Goal: Task Accomplishment & Management: Manage account settings

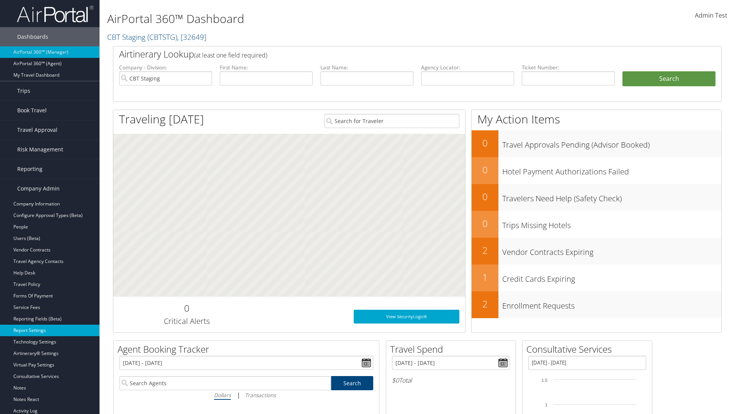
click at [50, 330] on link "Report Settings" at bounding box center [50, 329] width 100 height 11
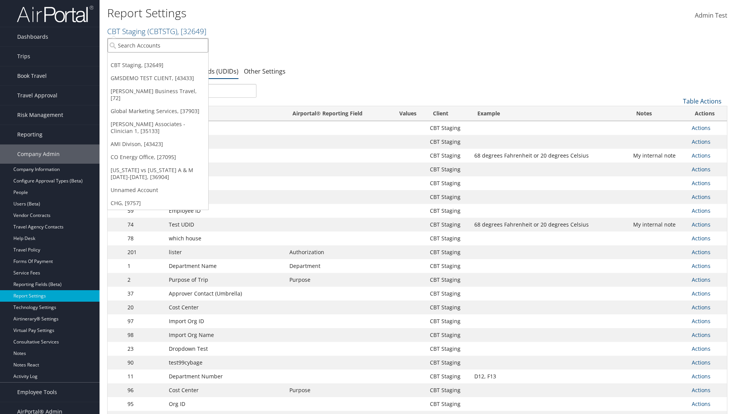
click at [158, 45] on input "search" at bounding box center [158, 45] width 101 height 14
type input "CBTSTG"
click at [158, 59] on div "CBT Staging (CBTSTG), [32649]" at bounding box center [157, 59] width 109 height 7
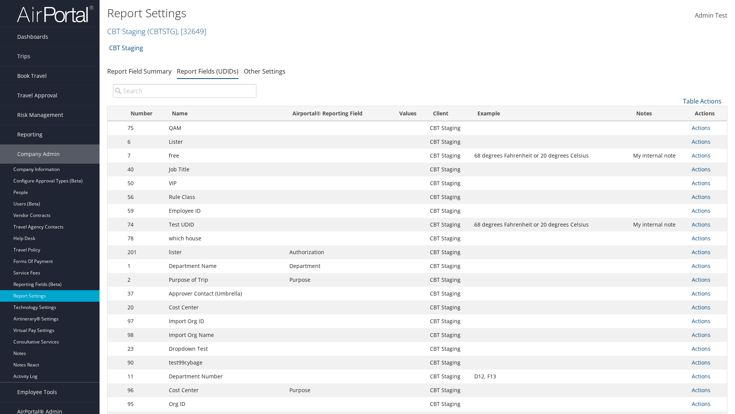
click at [185, 91] on input "search" at bounding box center [185, 91] width 144 height 14
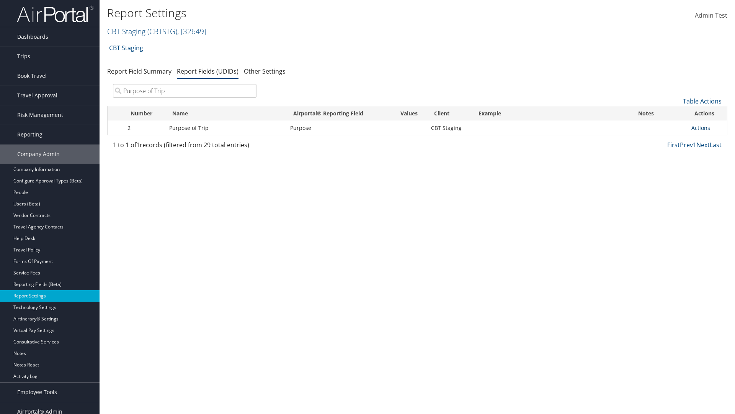
type input "Purpose of Trip"
click at [701, 127] on link "Actions" at bounding box center [700, 127] width 19 height 7
click at [670, 165] on link "Edit" at bounding box center [671, 165] width 76 height 13
select select "20"
select select "both"
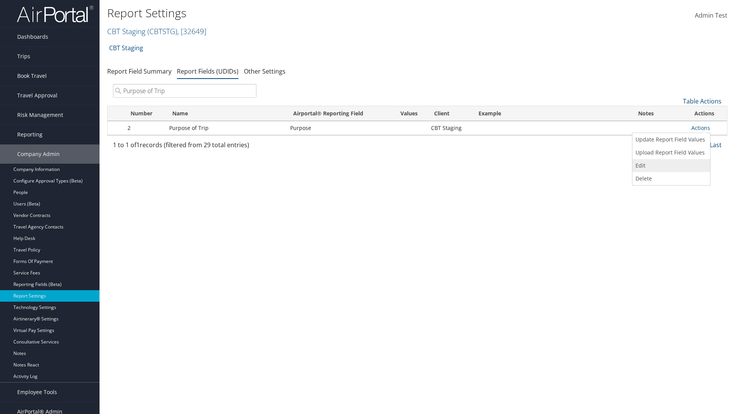
select select "trip"
